Goal: Navigation & Orientation: Find specific page/section

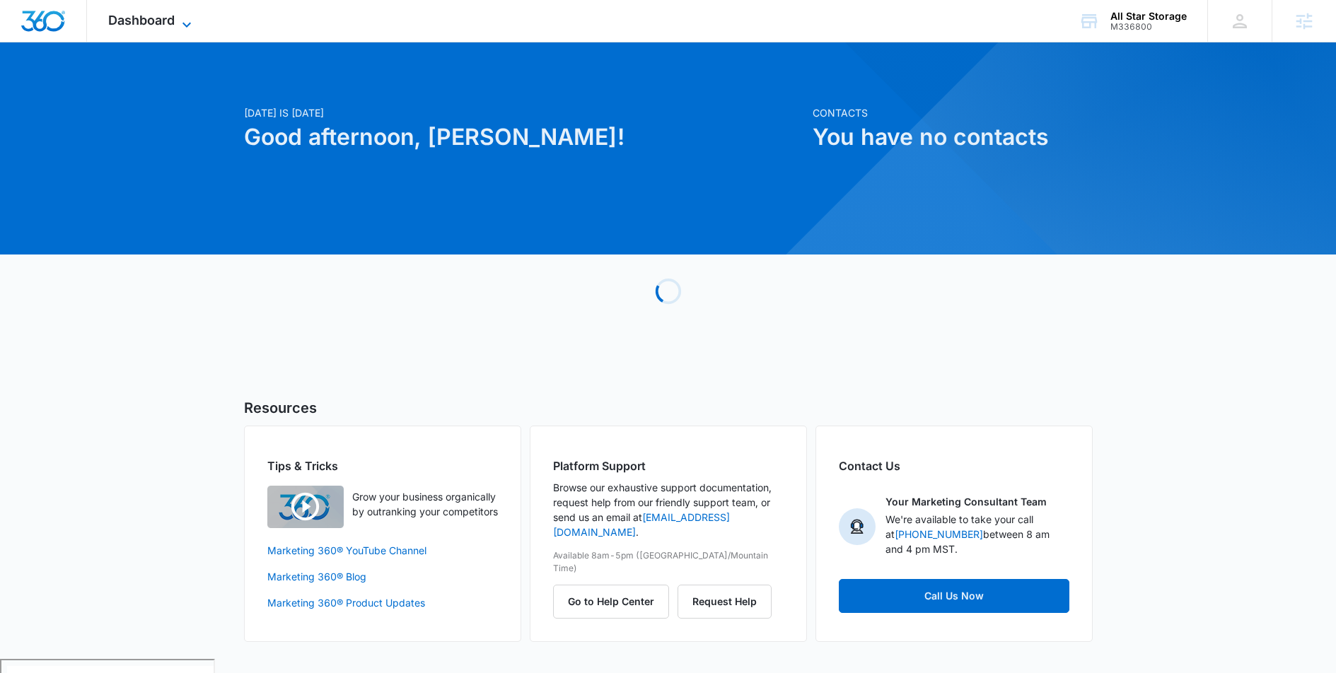
click at [146, 27] on span "Dashboard" at bounding box center [141, 20] width 66 height 15
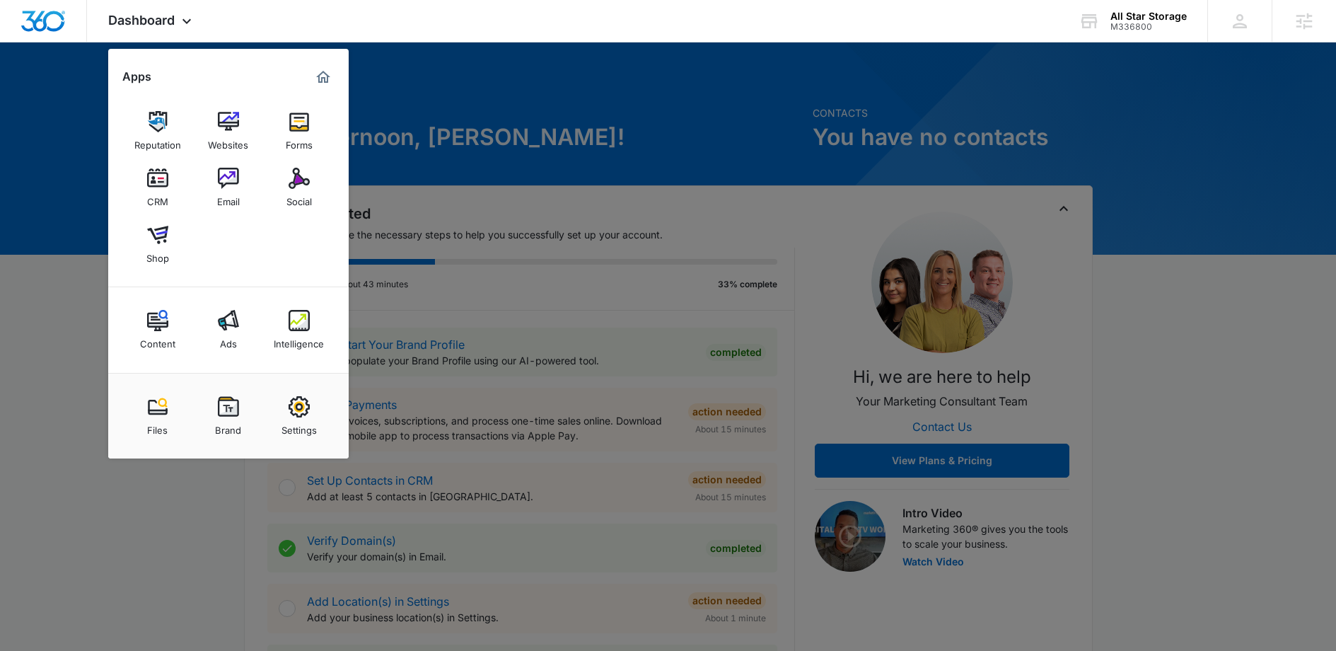
click at [1180, 248] on div at bounding box center [668, 325] width 1336 height 651
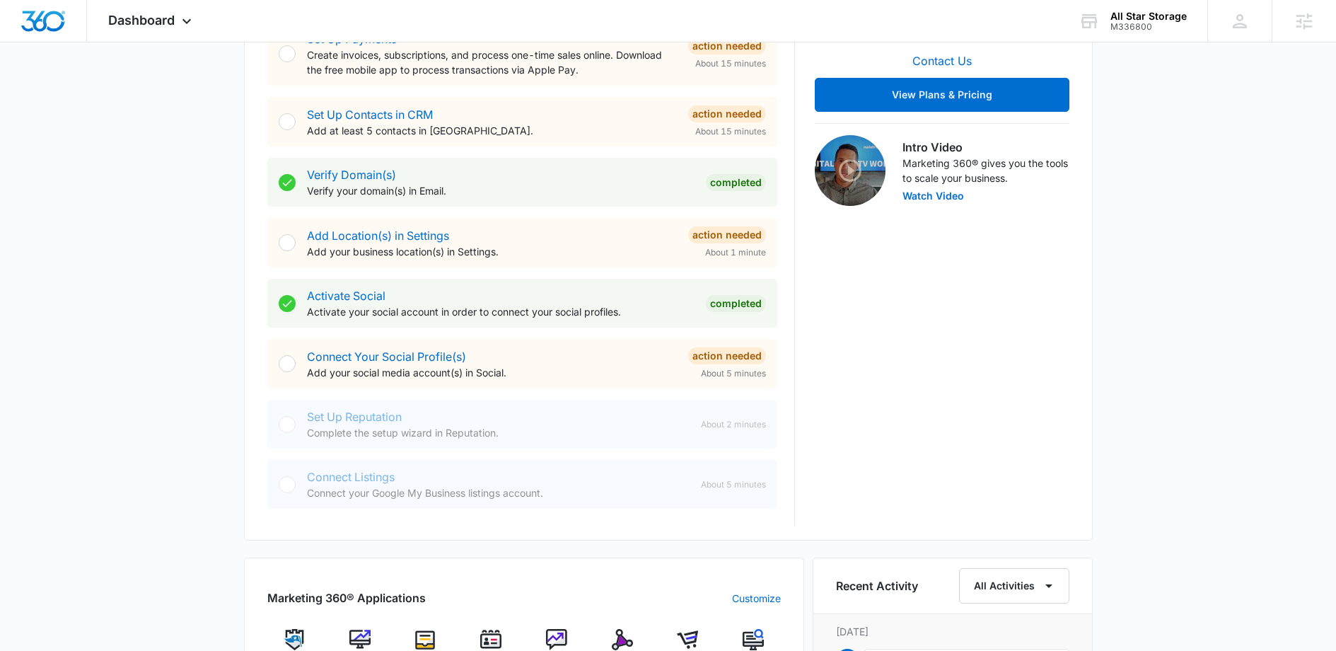
scroll to position [402, 0]
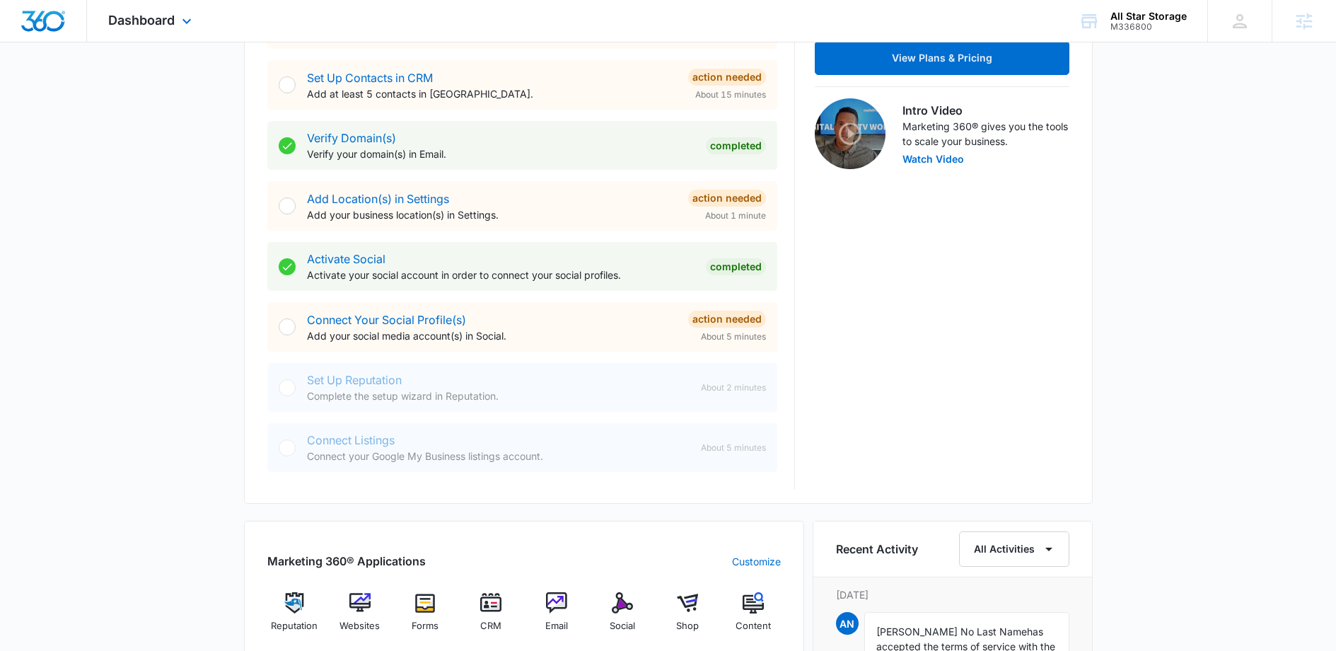
click at [165, 11] on div "Dashboard Apps Reputation Websites Forms CRM Email Social Shop Content Ads Inte…" at bounding box center [151, 21] width 129 height 42
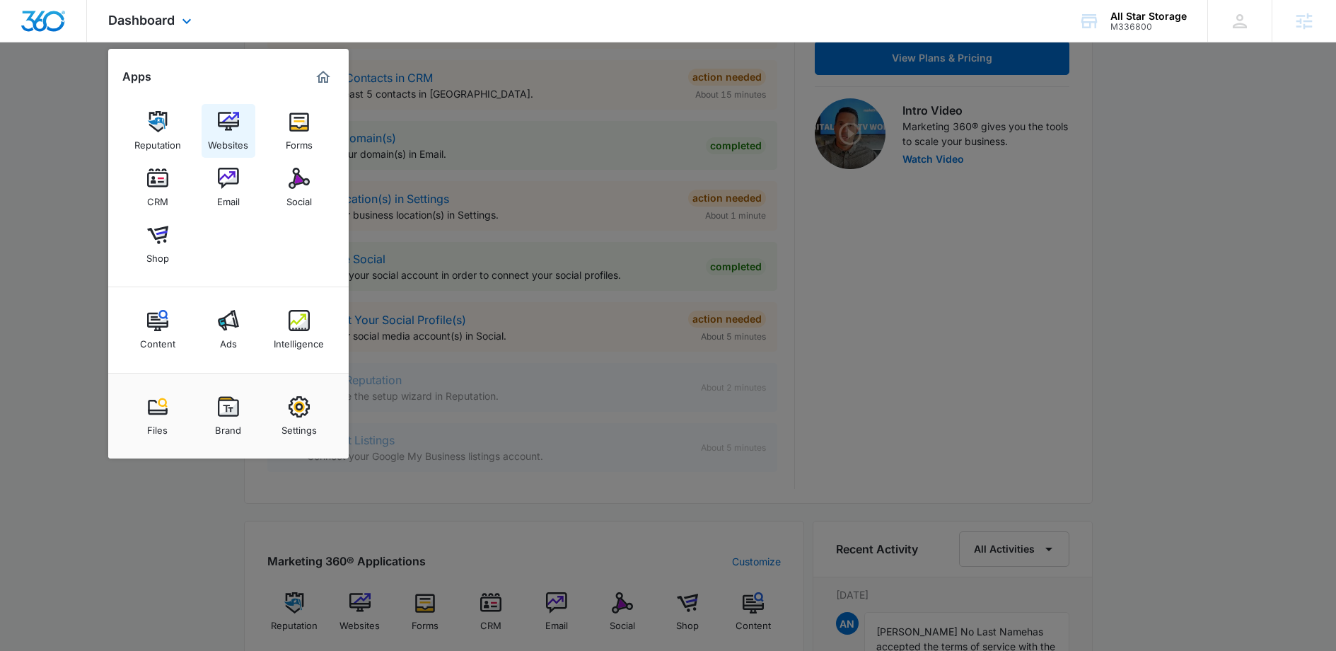
click at [234, 129] on img at bounding box center [228, 121] width 21 height 21
